Goal: Information Seeking & Learning: Find specific page/section

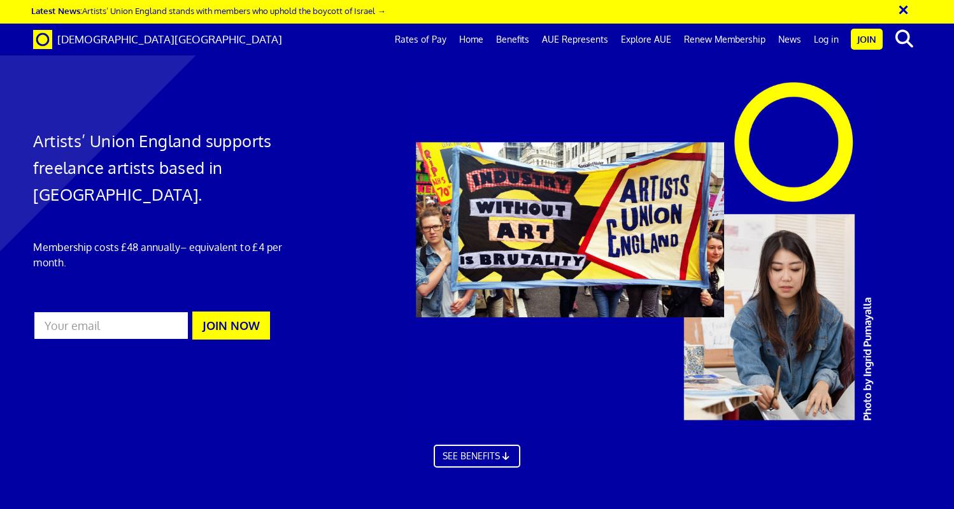
scroll to position [0, 9]
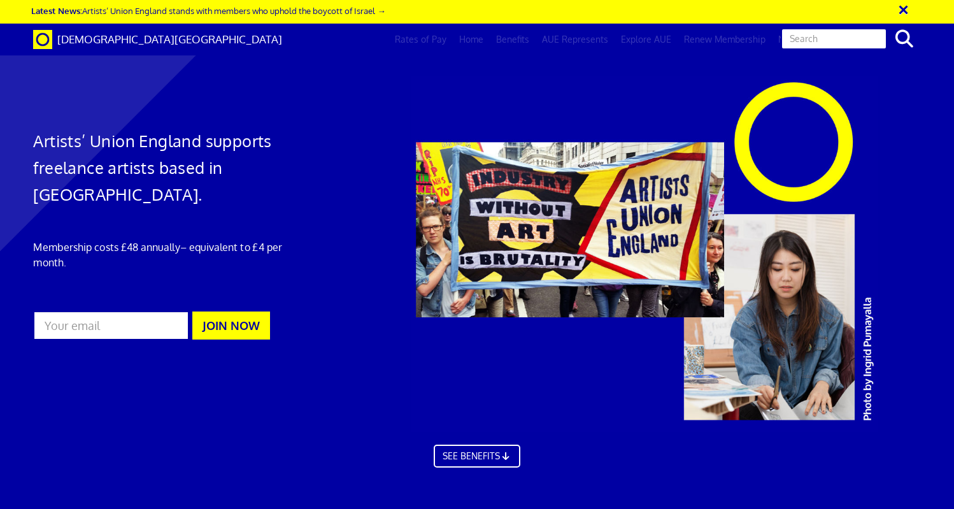
click at [836, 44] on input "text" at bounding box center [834, 39] width 106 height 22
type input "face painting"
click at [904, 39] on button "search" at bounding box center [904, 38] width 39 height 27
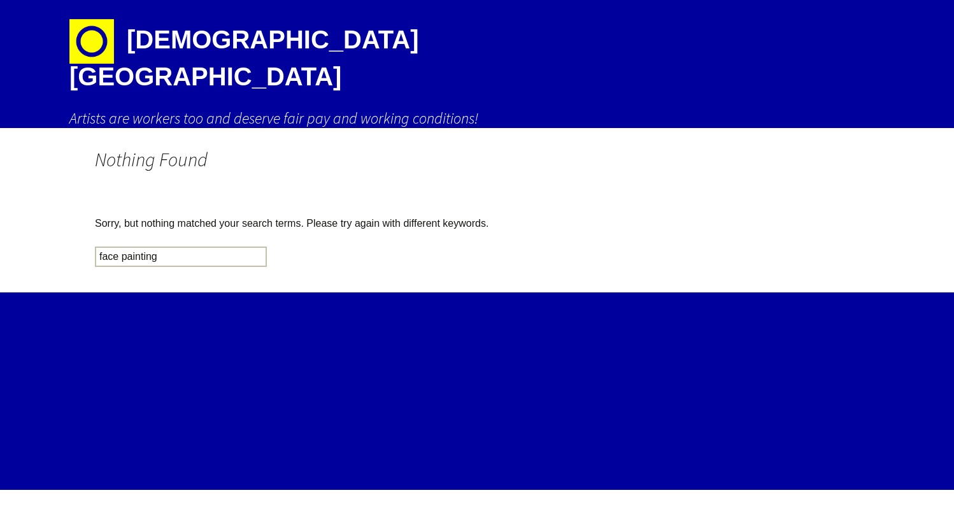
click at [169, 246] on input "face painting" at bounding box center [181, 256] width 172 height 20
click input "Search" at bounding box center [0, 0] width 0 height 0
click at [239, 246] on input "face painting" at bounding box center [181, 256] width 172 height 20
click at [255, 246] on input "face painting" at bounding box center [181, 256] width 172 height 20
